Goal: Check status: Check status

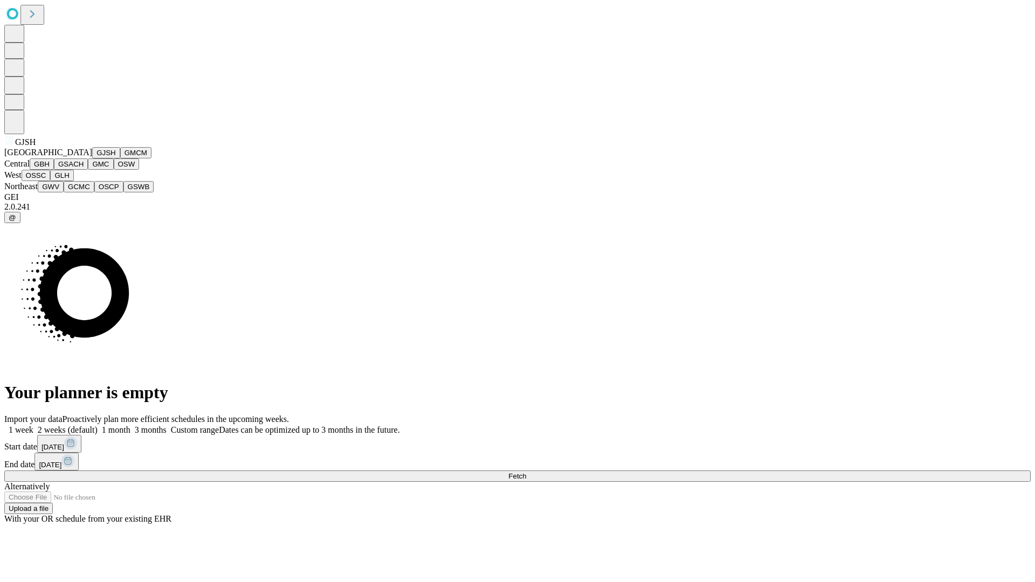
click at [92, 158] on button "GJSH" at bounding box center [106, 152] width 28 height 11
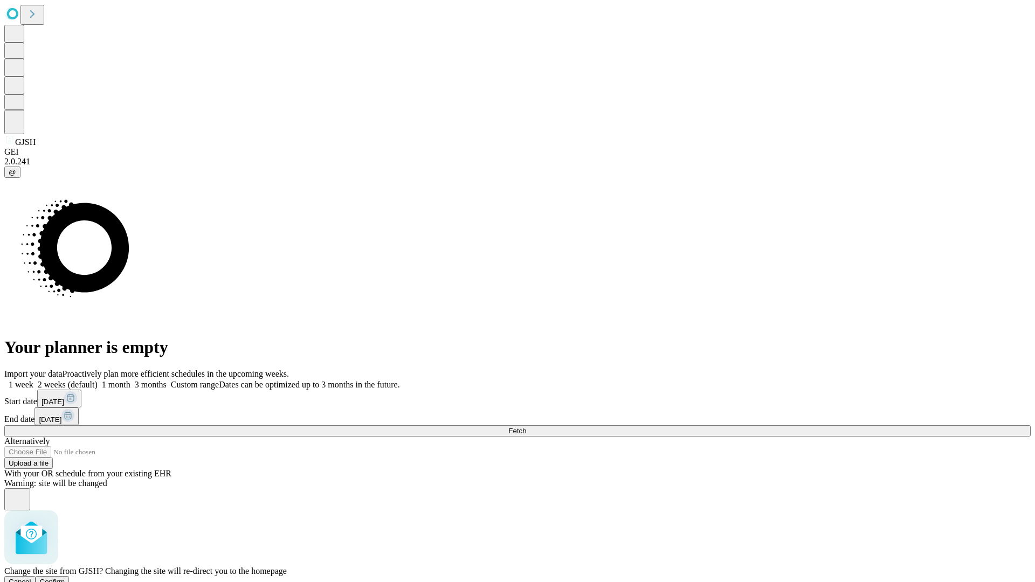
click at [65, 578] on span "Confirm" at bounding box center [52, 582] width 25 height 8
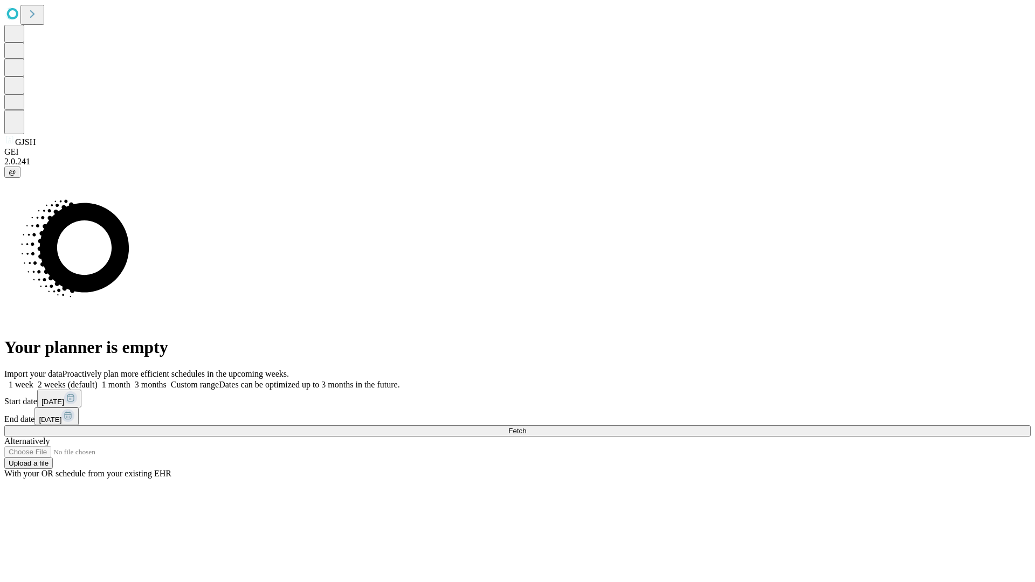
click at [130, 380] on label "1 month" at bounding box center [114, 384] width 33 height 9
click at [526, 427] on span "Fetch" at bounding box center [517, 431] width 18 height 8
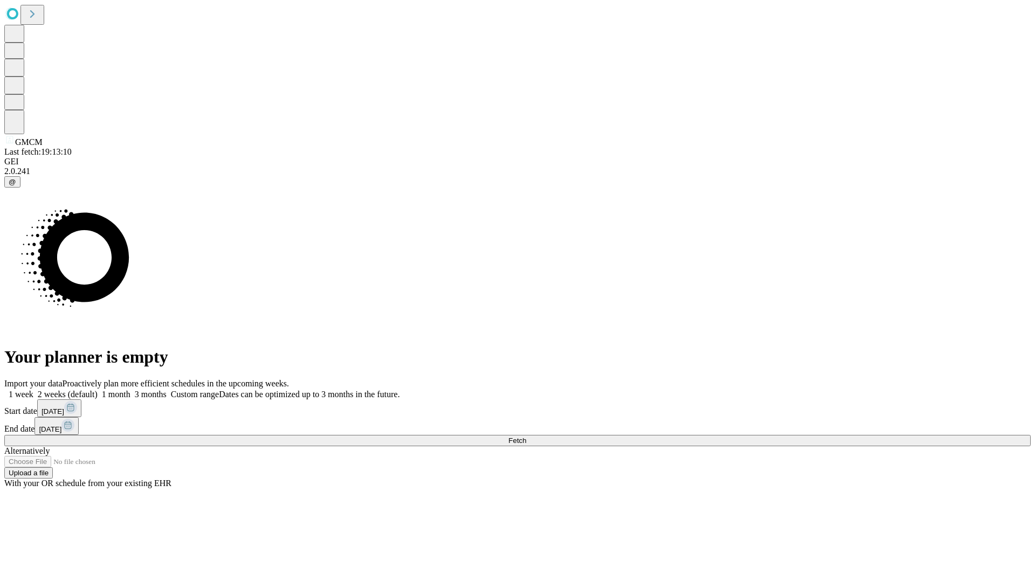
click at [130, 390] on label "1 month" at bounding box center [114, 394] width 33 height 9
click at [526, 437] on span "Fetch" at bounding box center [517, 441] width 18 height 8
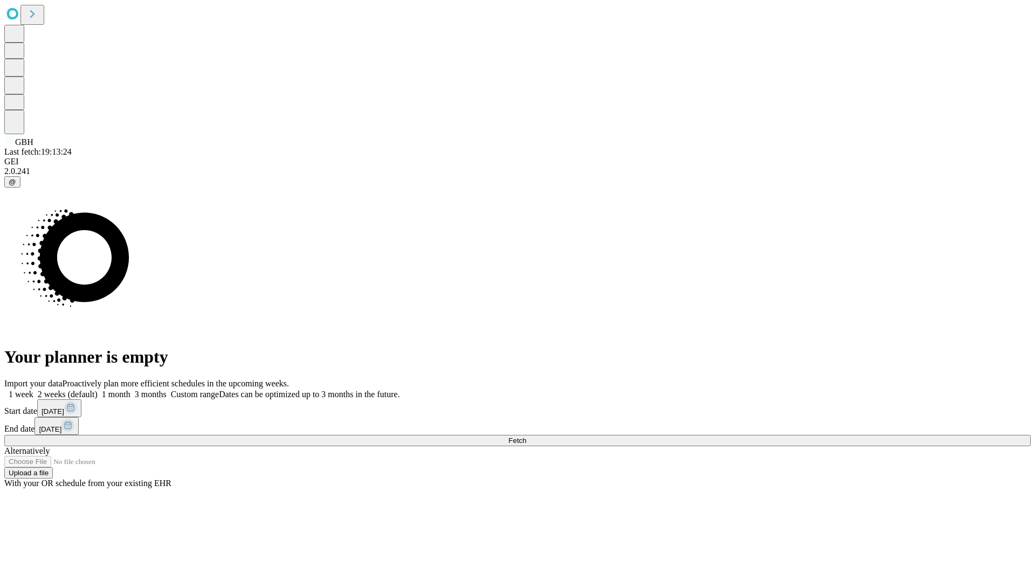
click at [130, 390] on label "1 month" at bounding box center [114, 394] width 33 height 9
click at [526, 437] on span "Fetch" at bounding box center [517, 441] width 18 height 8
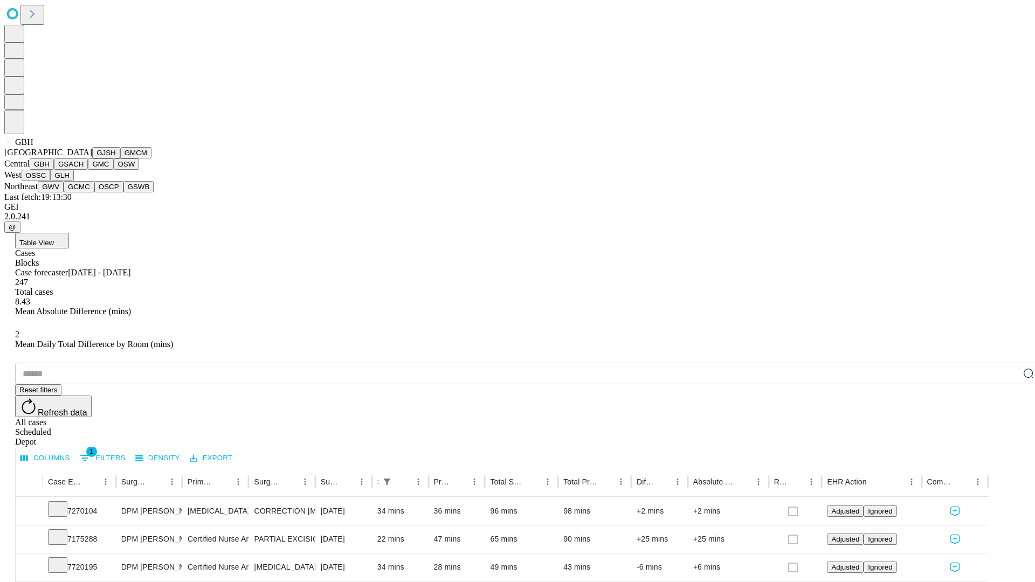
click at [84, 170] on button "GSACH" at bounding box center [71, 163] width 34 height 11
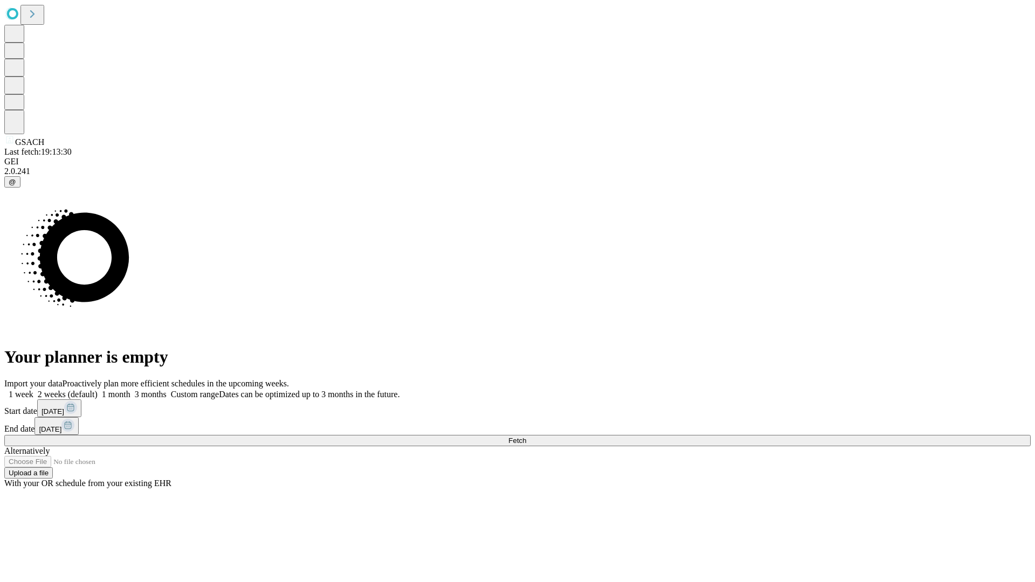
click at [526, 437] on span "Fetch" at bounding box center [517, 441] width 18 height 8
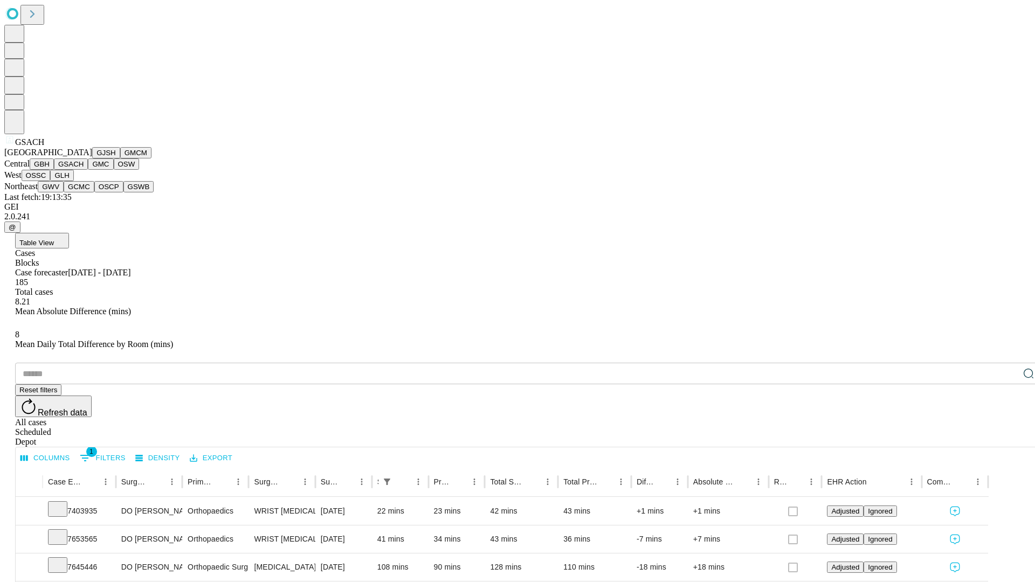
click at [88, 170] on button "GMC" at bounding box center [100, 163] width 25 height 11
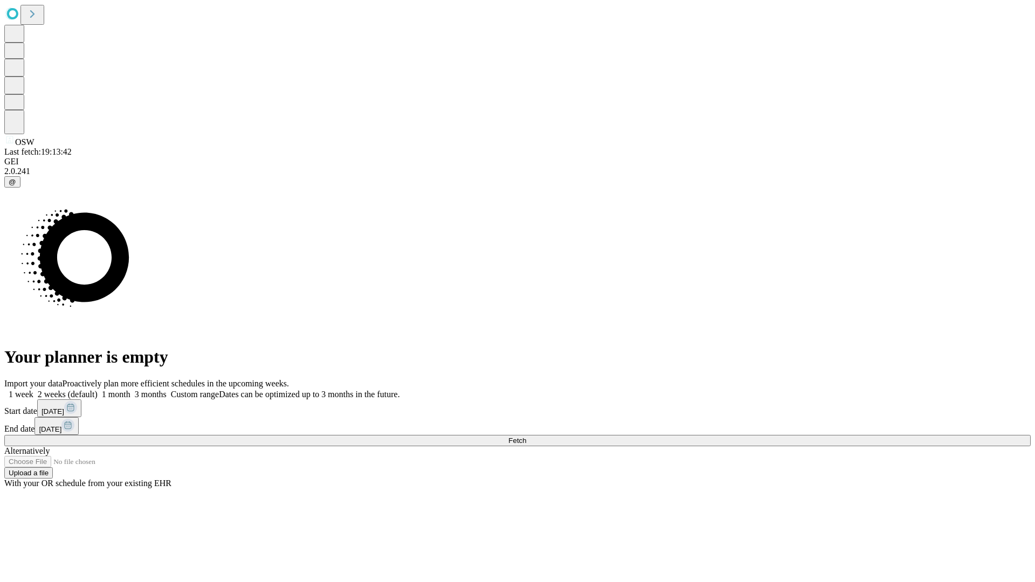
click at [130, 390] on label "1 month" at bounding box center [114, 394] width 33 height 9
click at [526, 437] on span "Fetch" at bounding box center [517, 441] width 18 height 8
click at [130, 390] on label "1 month" at bounding box center [114, 394] width 33 height 9
click at [526, 437] on span "Fetch" at bounding box center [517, 441] width 18 height 8
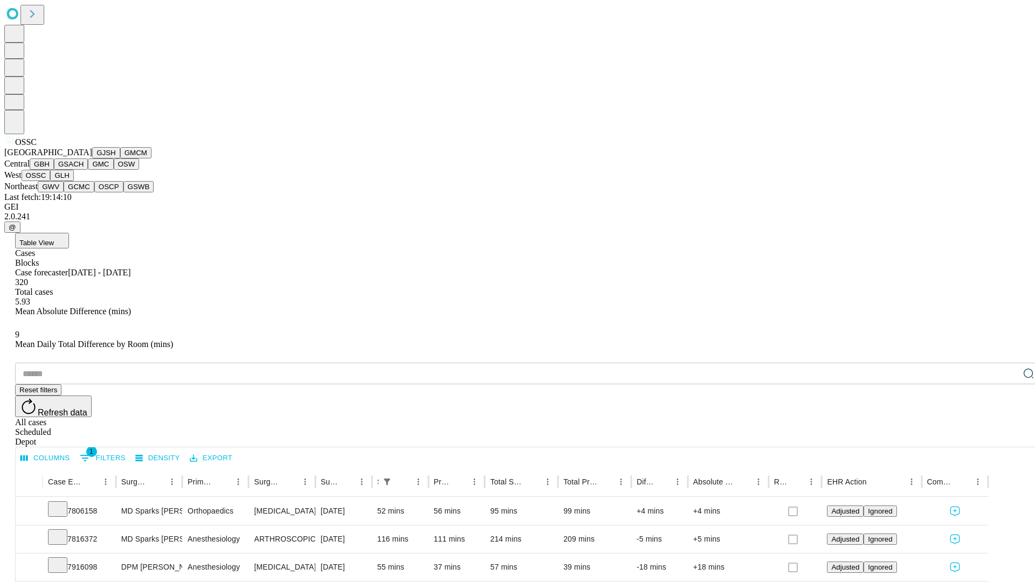
click at [73, 181] on button "GLH" at bounding box center [61, 175] width 23 height 11
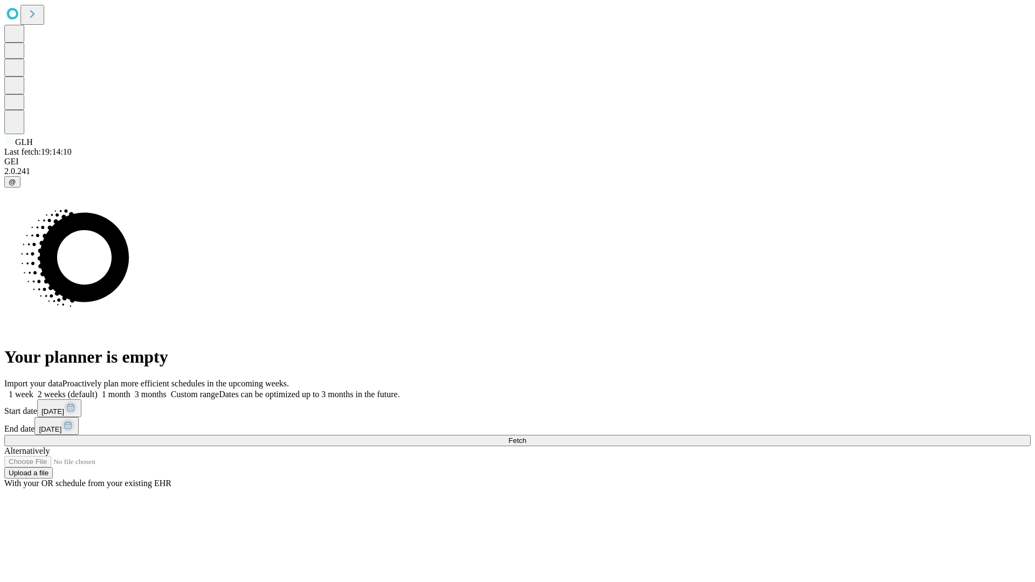
click at [526, 437] on span "Fetch" at bounding box center [517, 441] width 18 height 8
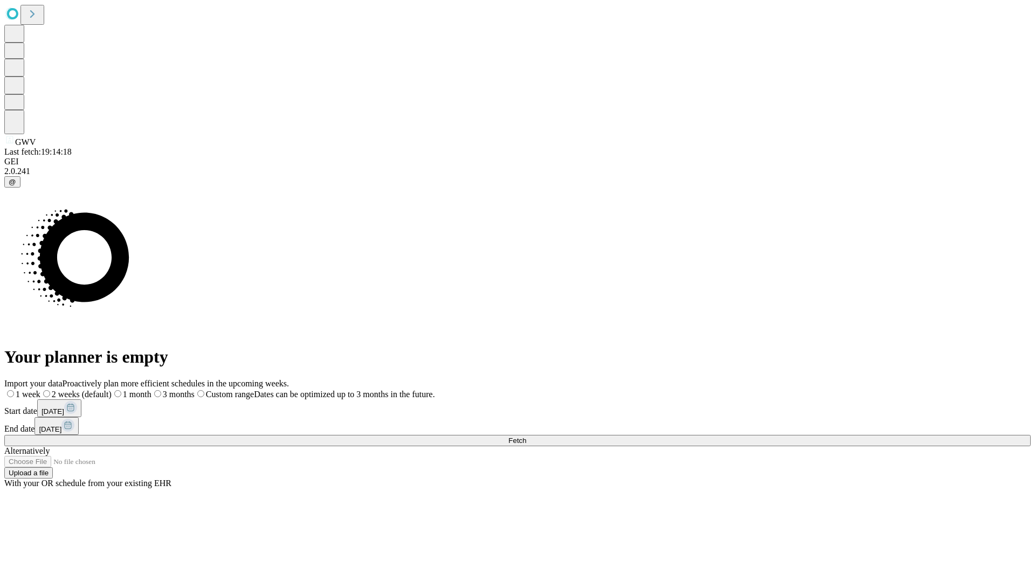
click at [151, 390] on label "1 month" at bounding box center [132, 394] width 40 height 9
click at [526, 437] on span "Fetch" at bounding box center [517, 441] width 18 height 8
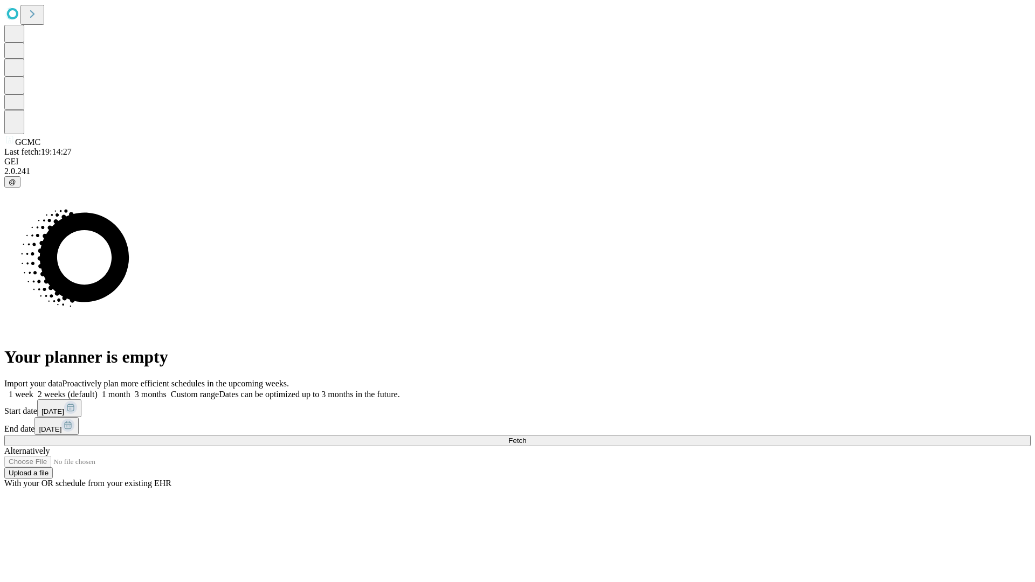
click at [130, 390] on label "1 month" at bounding box center [114, 394] width 33 height 9
click at [526, 437] on span "Fetch" at bounding box center [517, 441] width 18 height 8
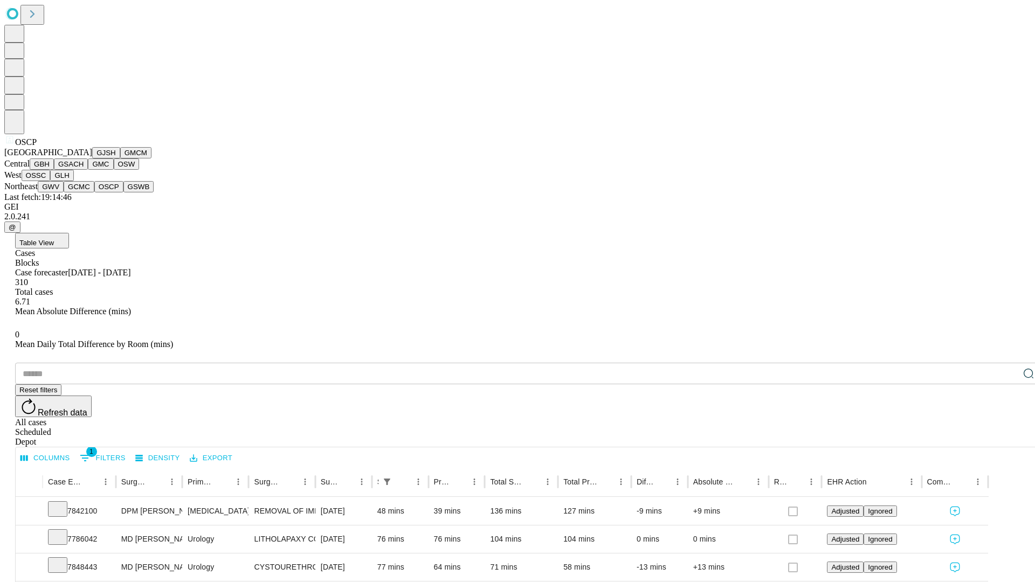
click at [123, 192] on button "GSWB" at bounding box center [138, 186] width 31 height 11
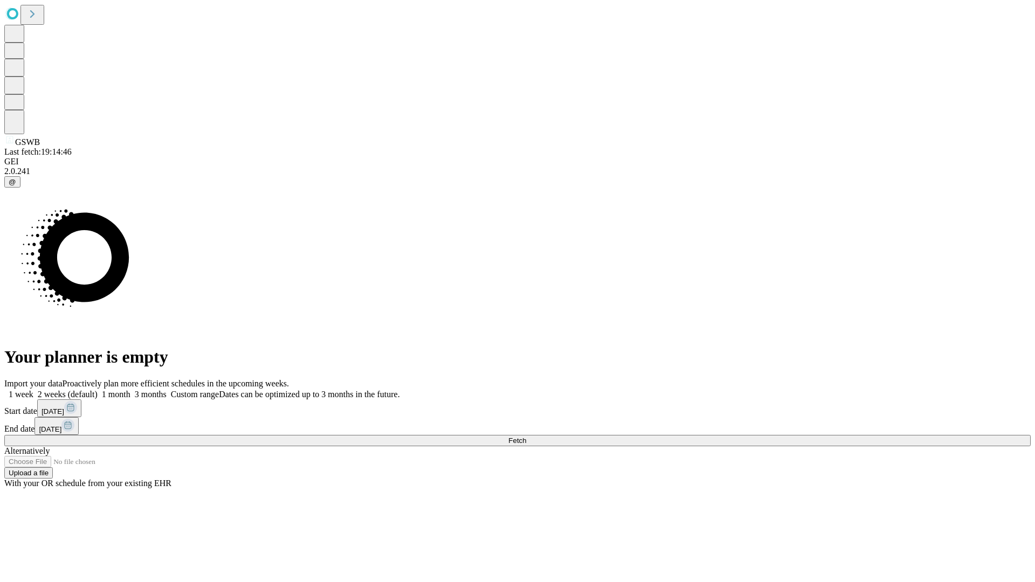
click at [526, 437] on span "Fetch" at bounding box center [517, 441] width 18 height 8
